Goal: Check status: Check status

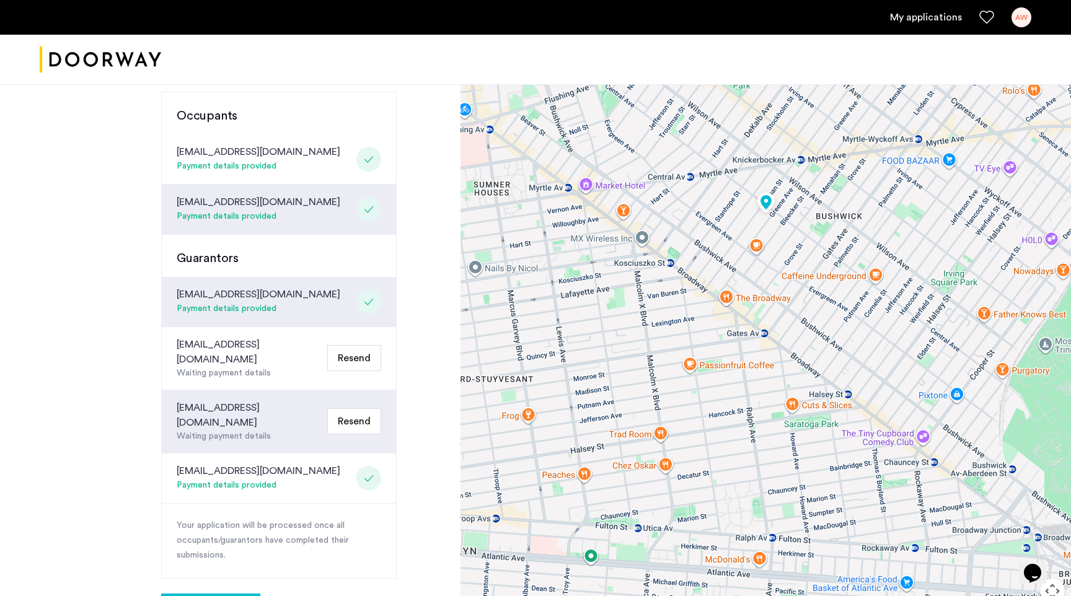
scroll to position [310, 0]
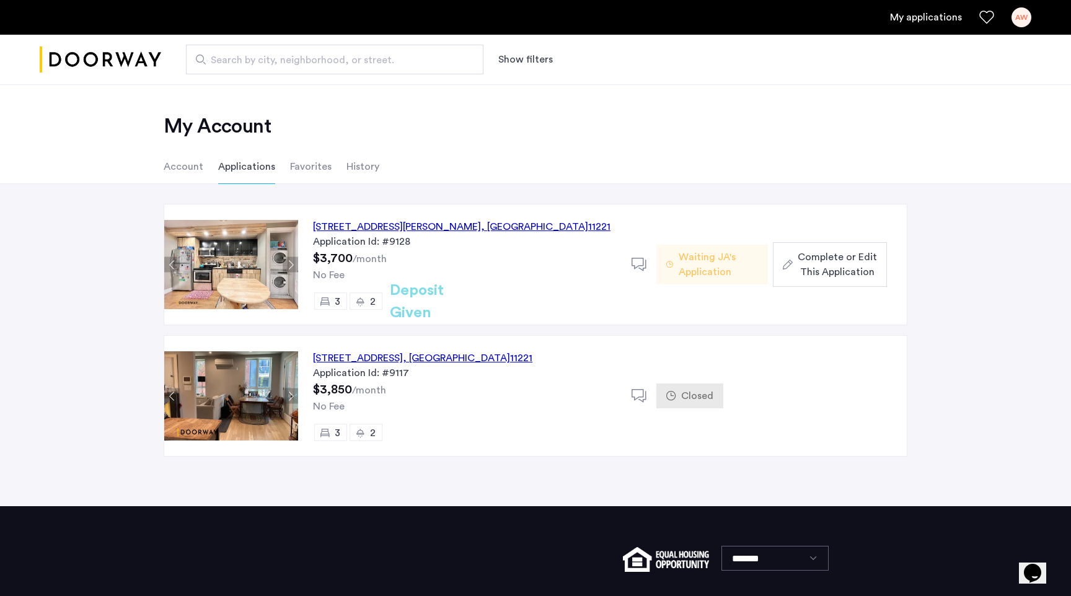
click at [418, 305] on h2 "Deposit Given" at bounding box center [439, 302] width 99 height 45
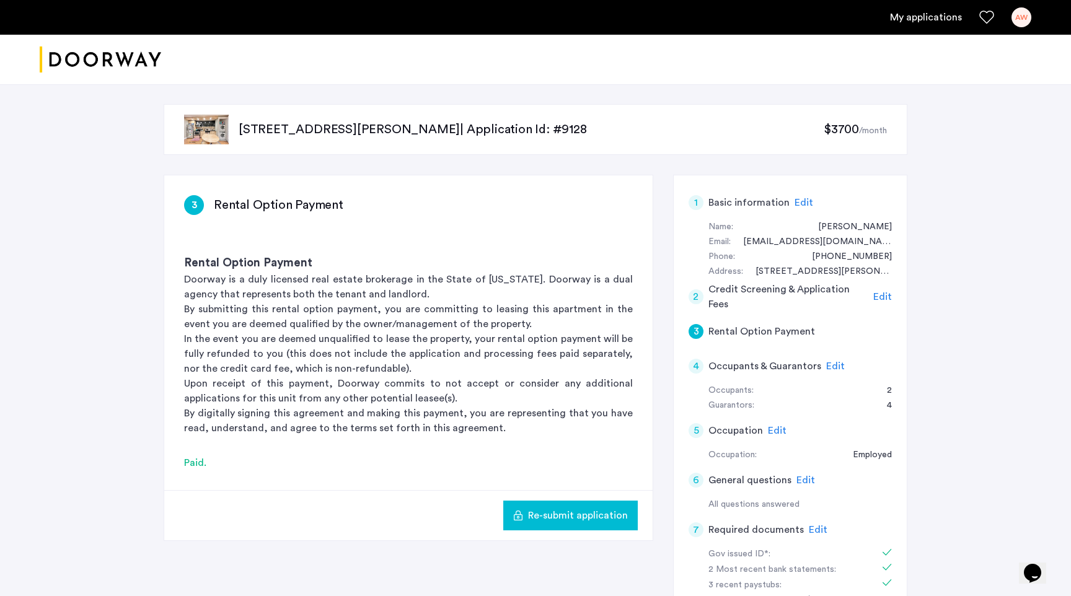
click at [281, 126] on p "[STREET_ADDRESS][PERSON_NAME] | Application Id: #9128" at bounding box center [531, 129] width 585 height 17
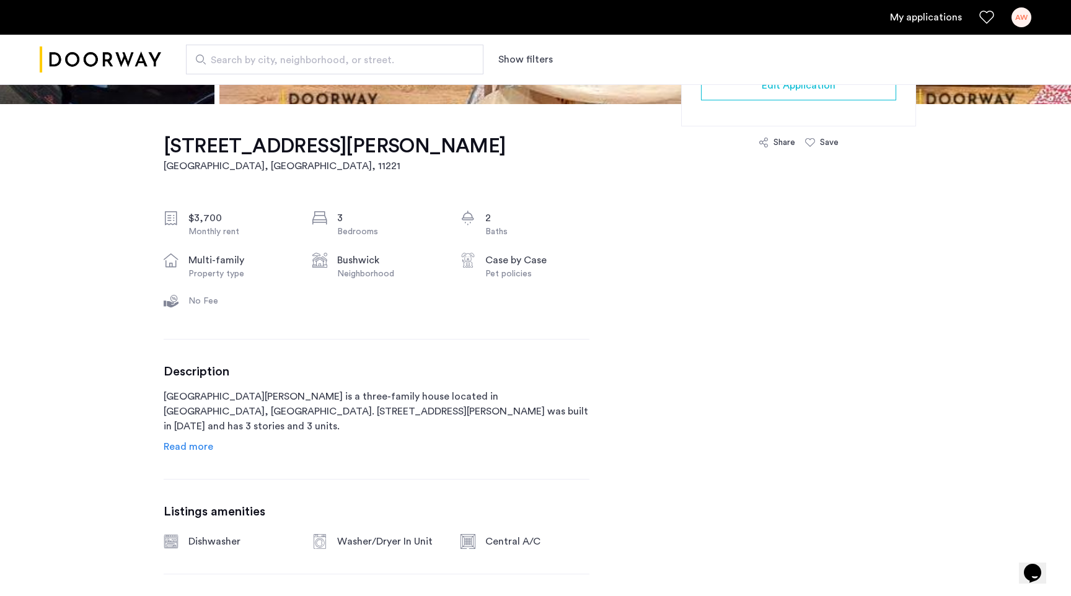
scroll to position [359, 0]
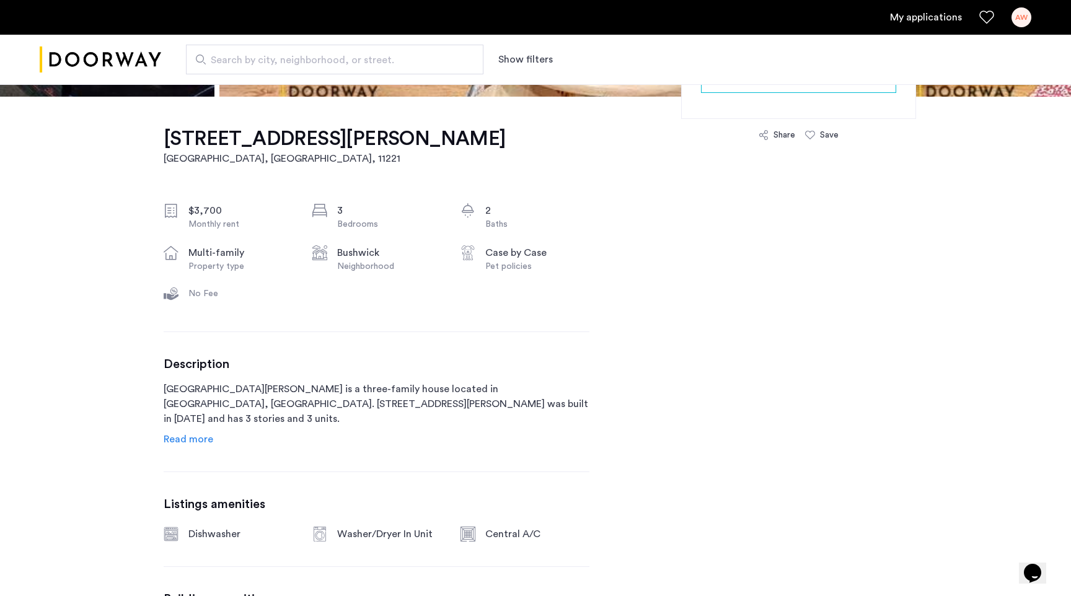
click at [206, 439] on span "Read more" at bounding box center [189, 439] width 50 height 10
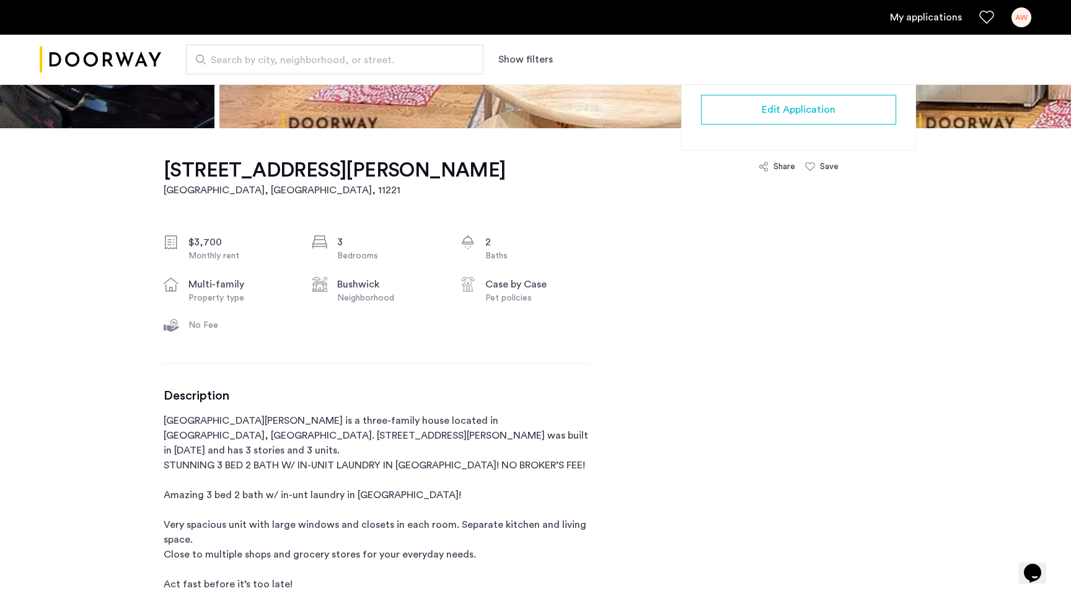
scroll to position [337, 0]
